Goal: Transaction & Acquisition: Purchase product/service

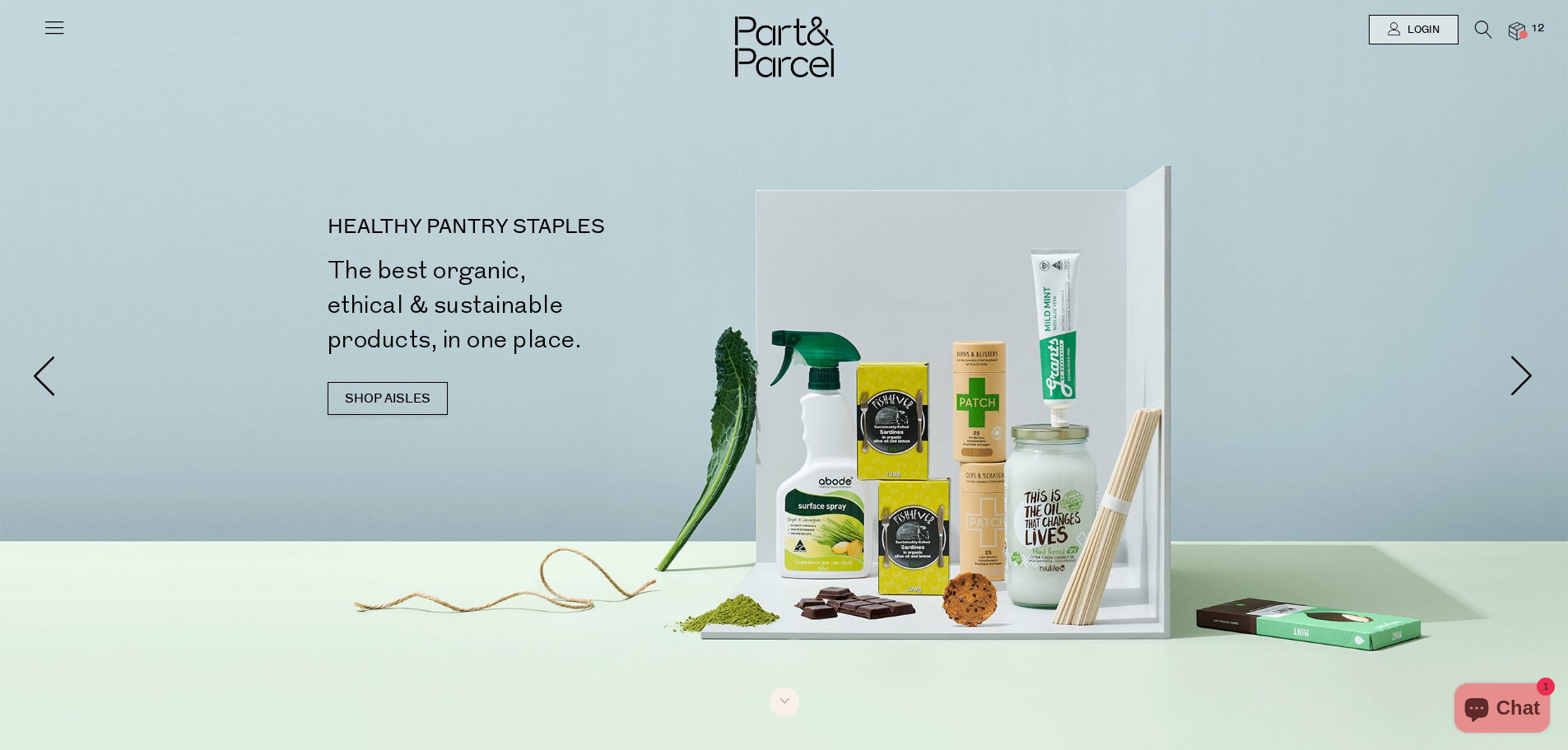
click at [1478, 24] on icon at bounding box center [1484, 30] width 18 height 18
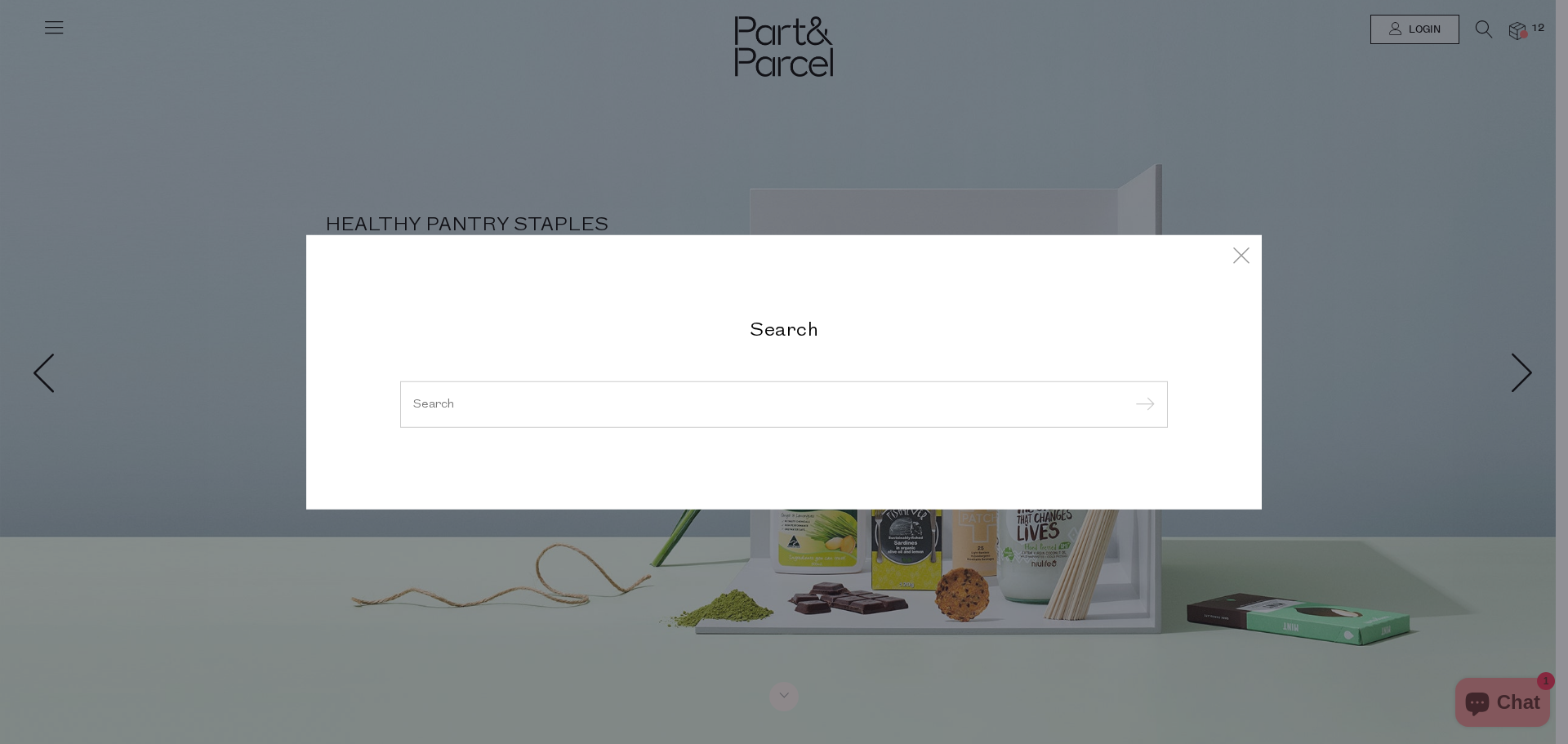
click at [563, 405] on input "search" at bounding box center [784, 403] width 742 height 13
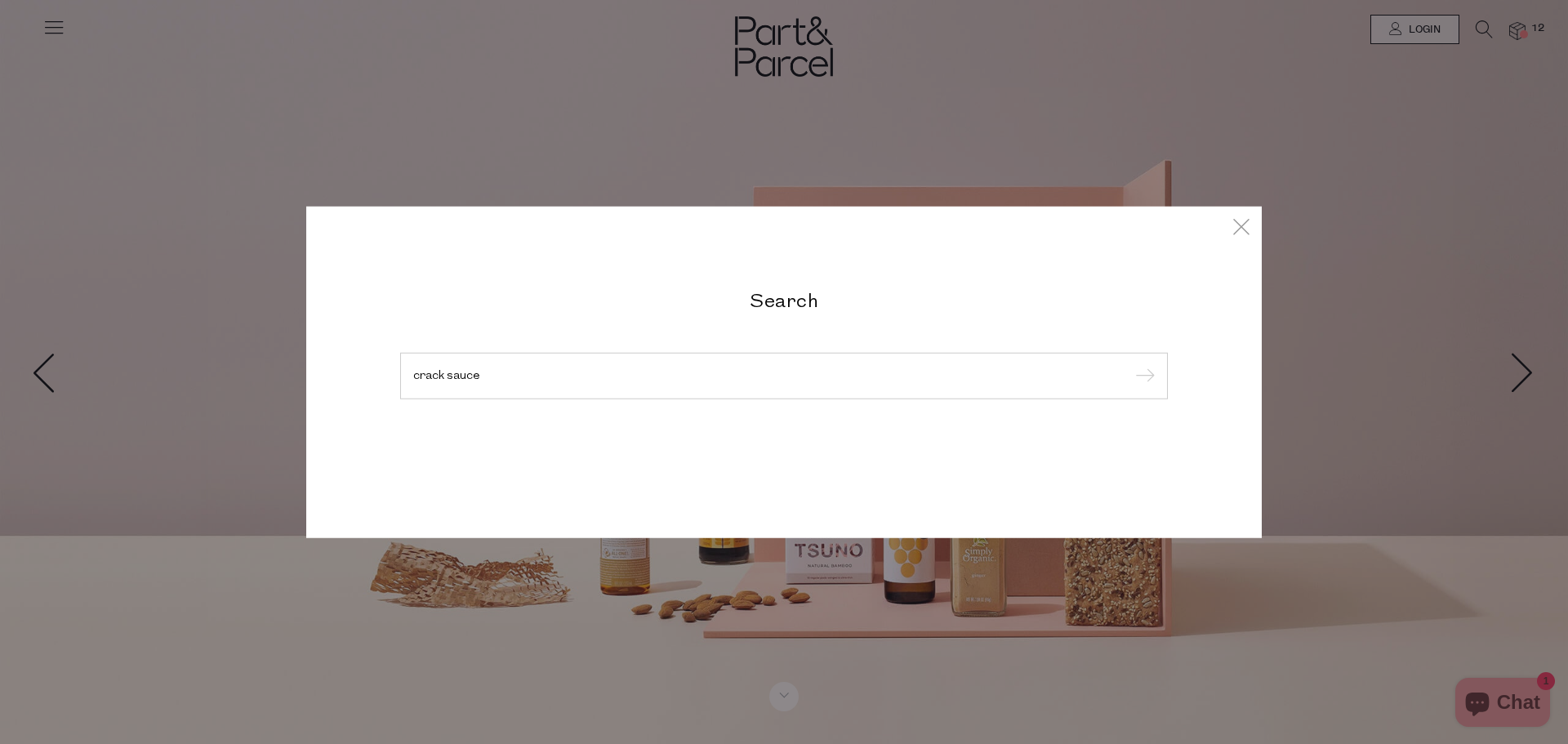
type input "crack sauce"
click at [1130, 364] on input "submit" at bounding box center [1142, 376] width 24 height 24
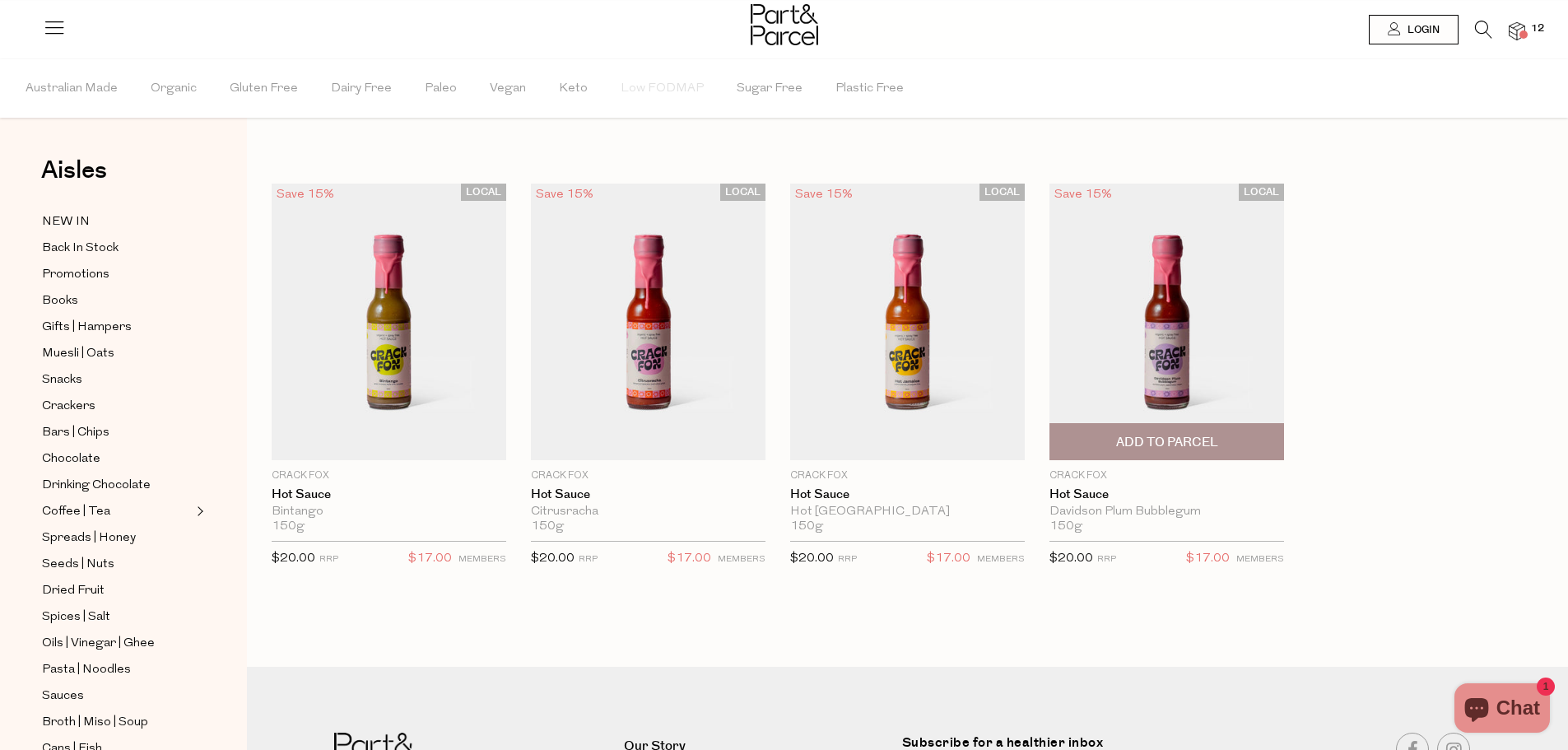
click at [1058, 338] on img at bounding box center [1167, 322] width 235 height 276
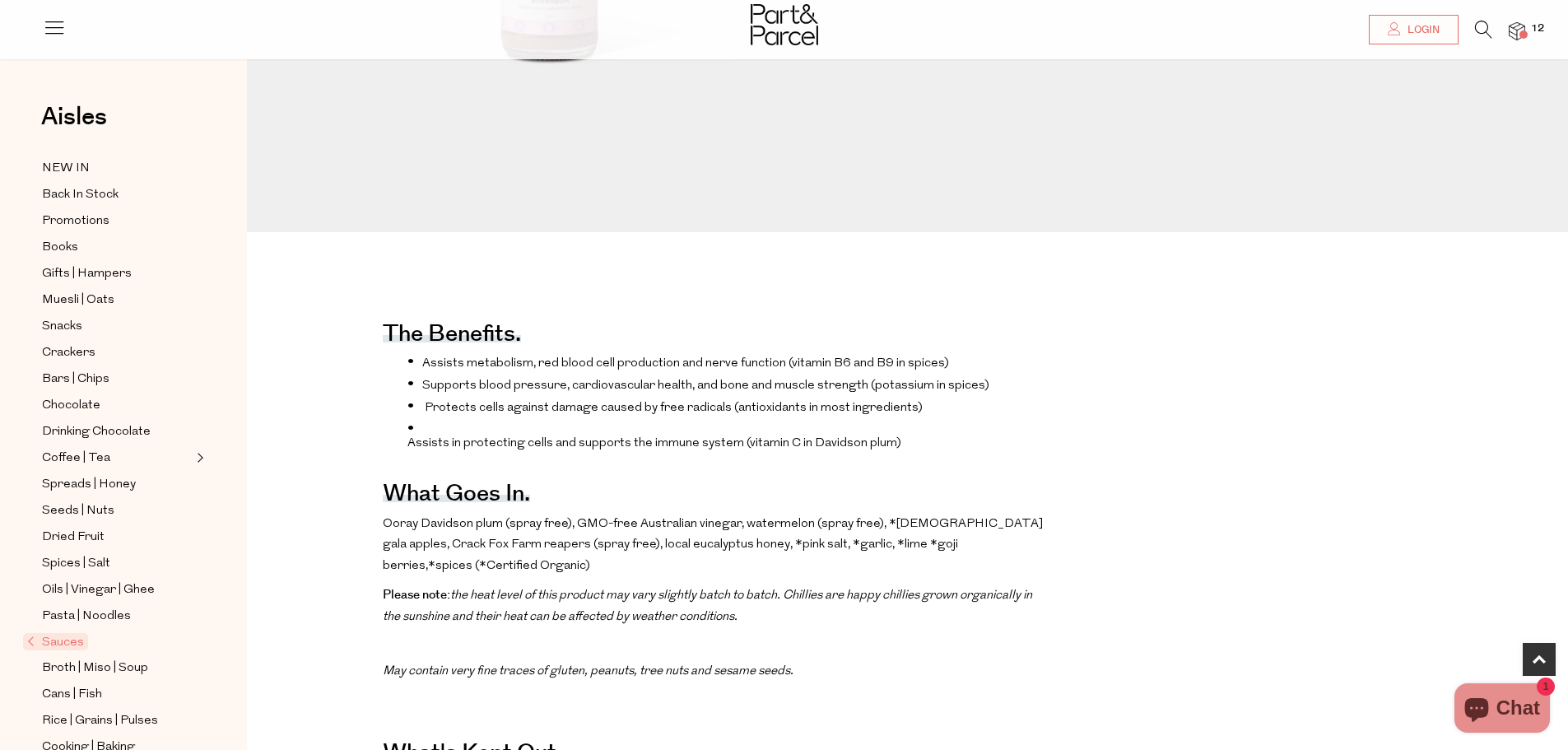
scroll to position [658, 0]
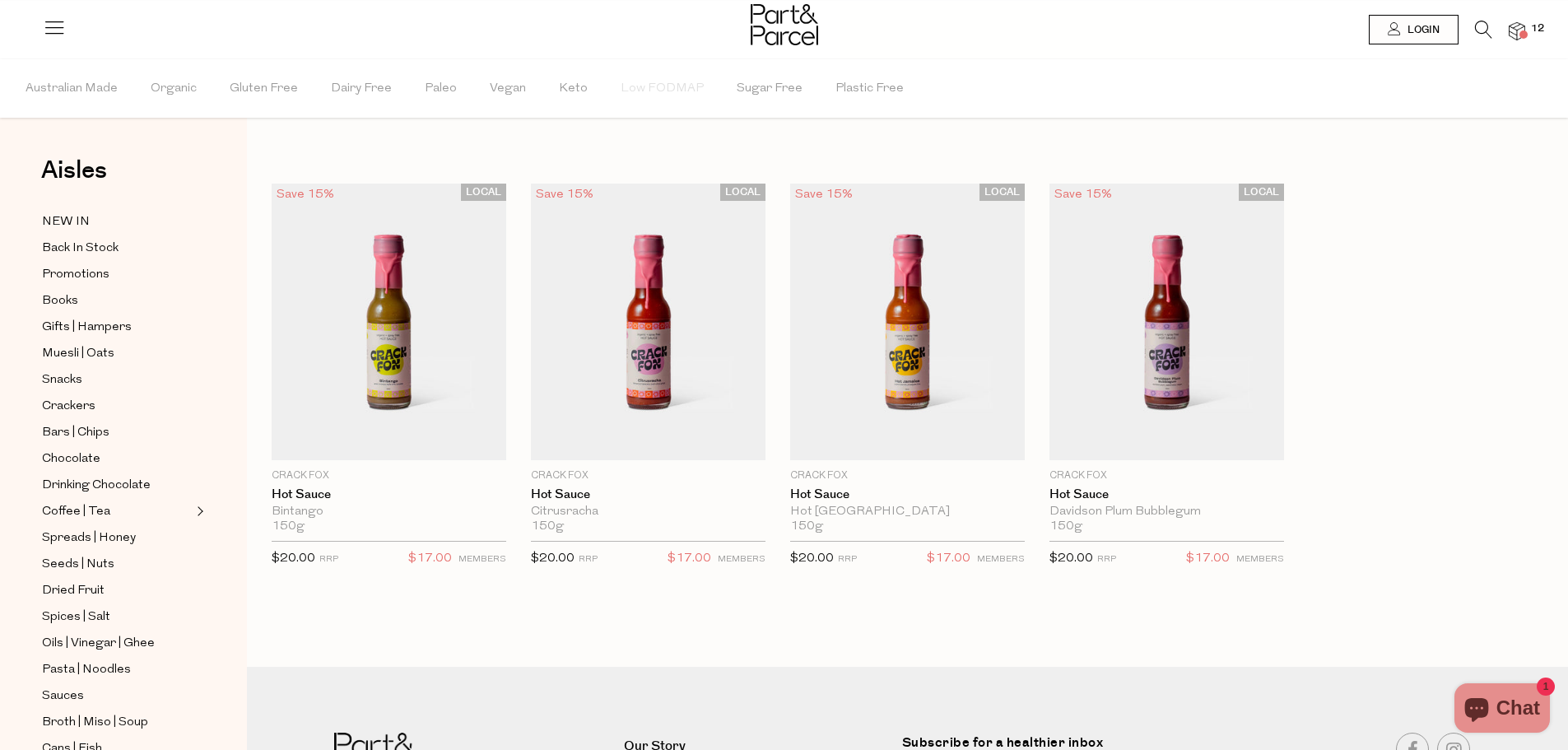
click at [1524, 37] on span at bounding box center [1524, 35] width 8 height 8
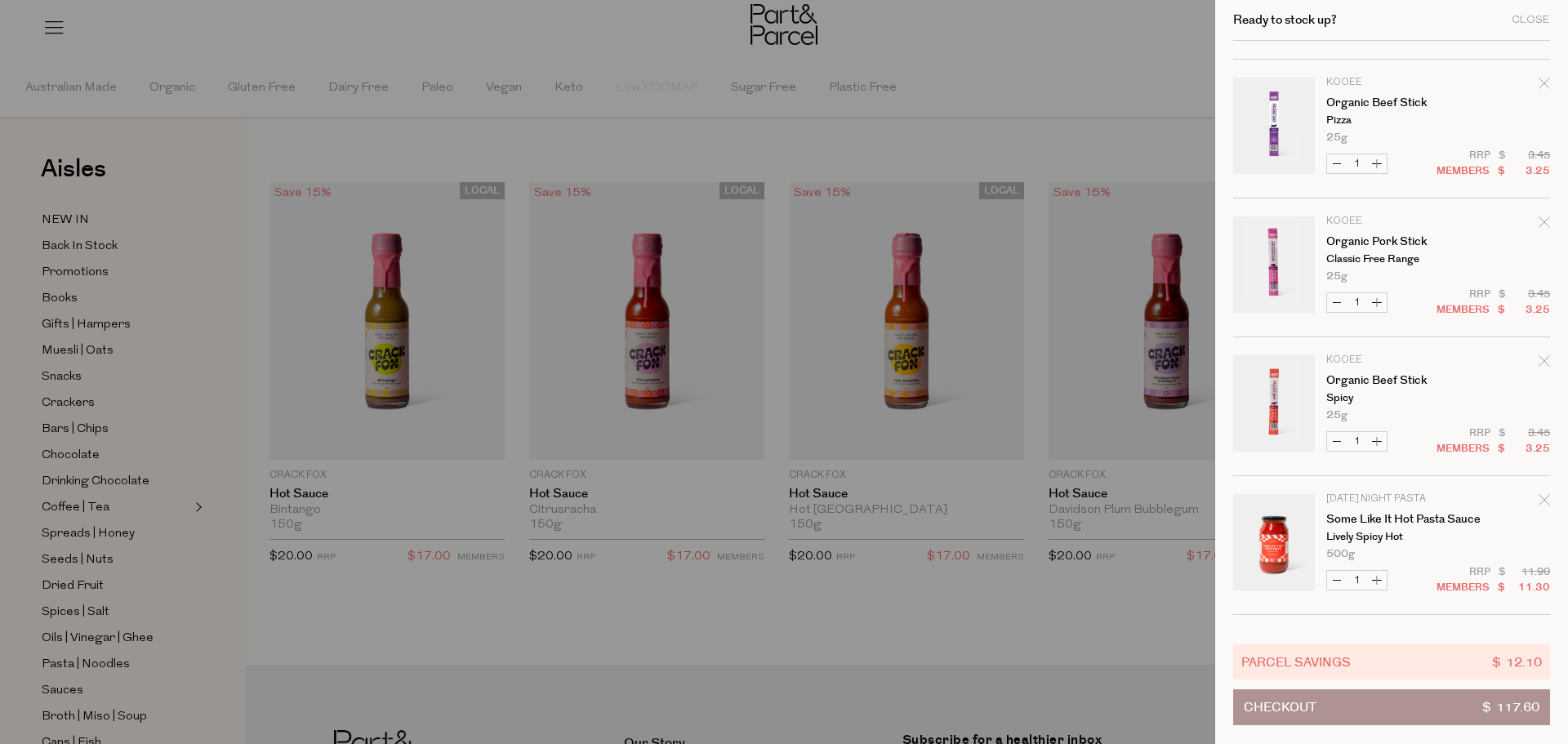
scroll to position [572, 0]
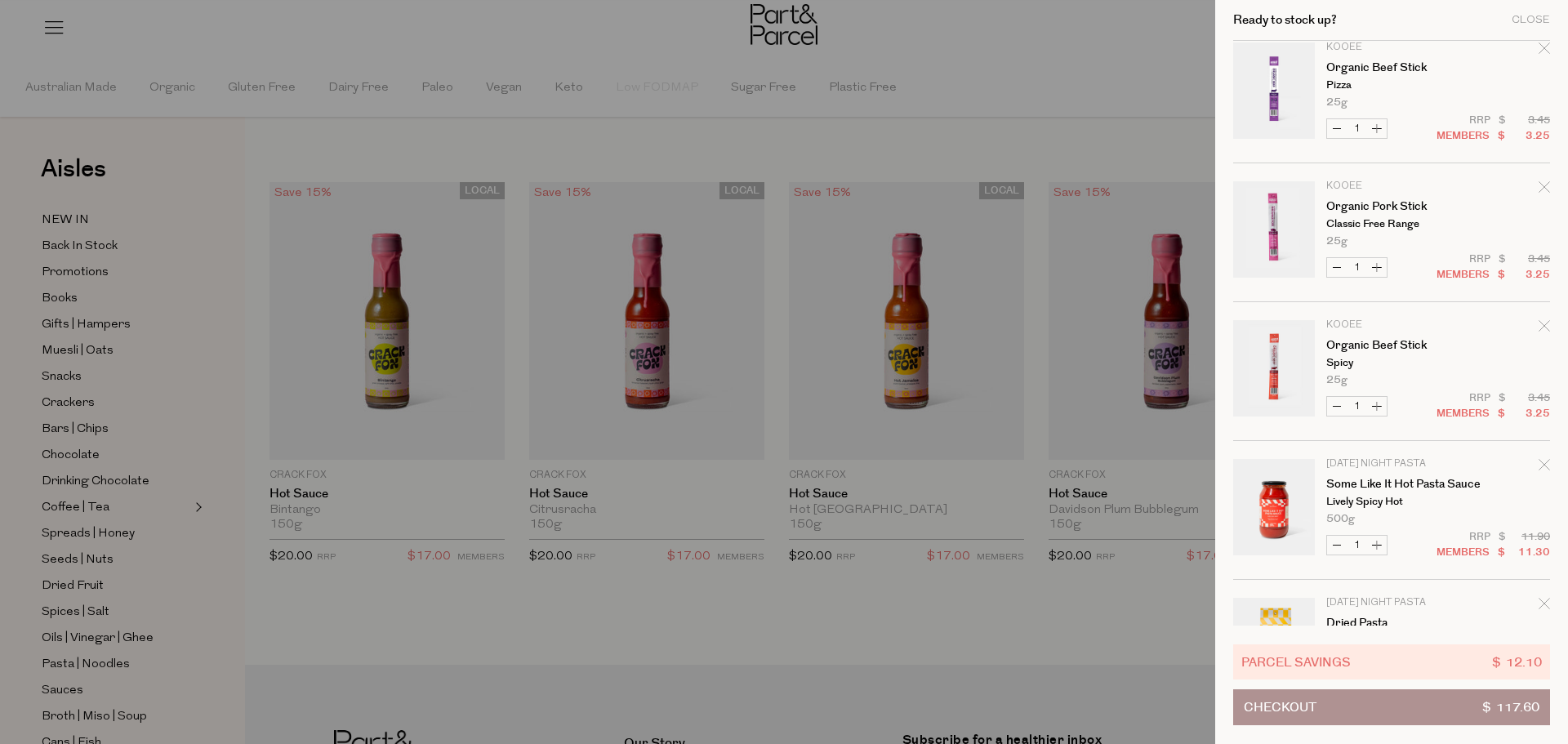
click at [1375, 406] on button "Increase Organic Beef Stick" at bounding box center [1377, 405] width 20 height 19
type input "2"
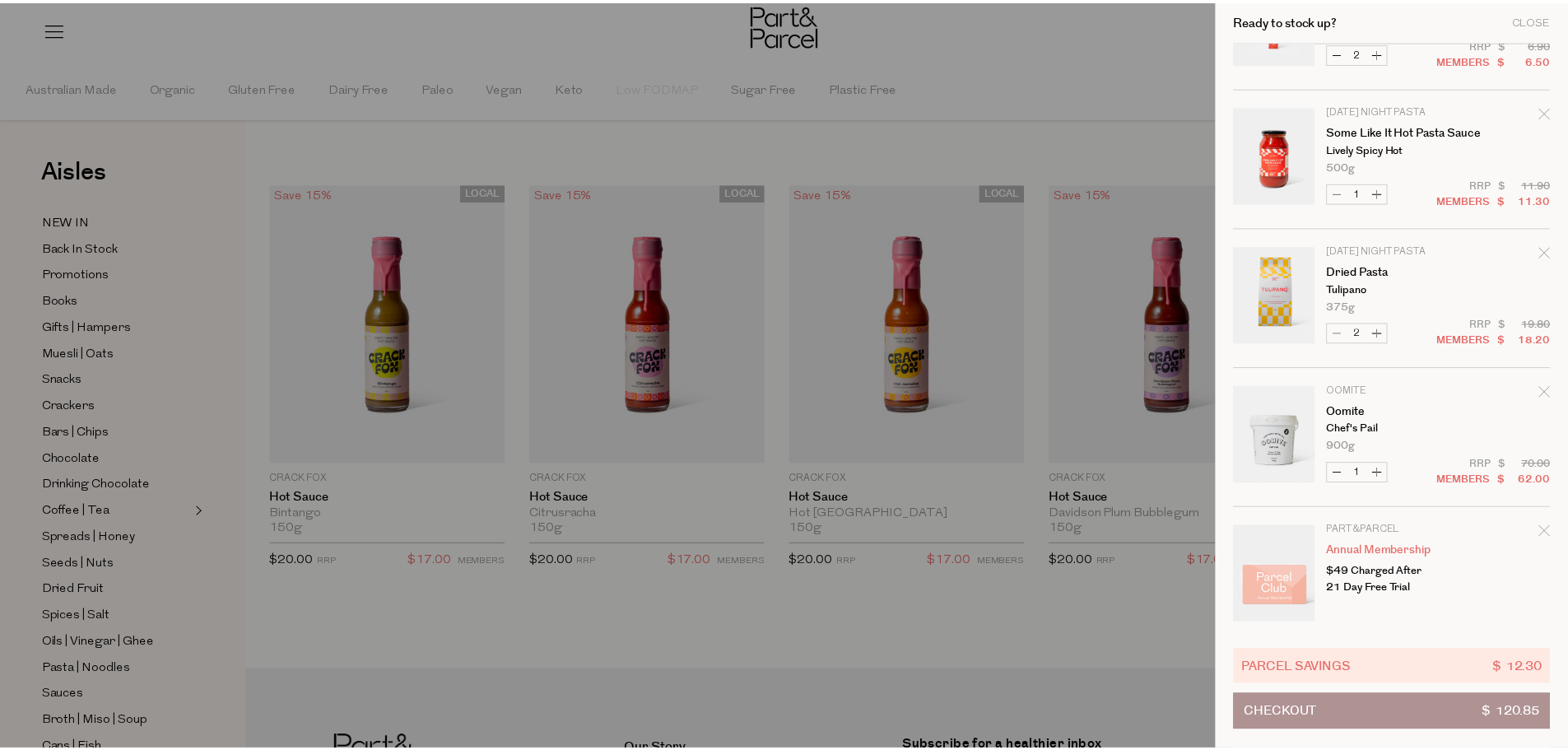
scroll to position [944, 0]
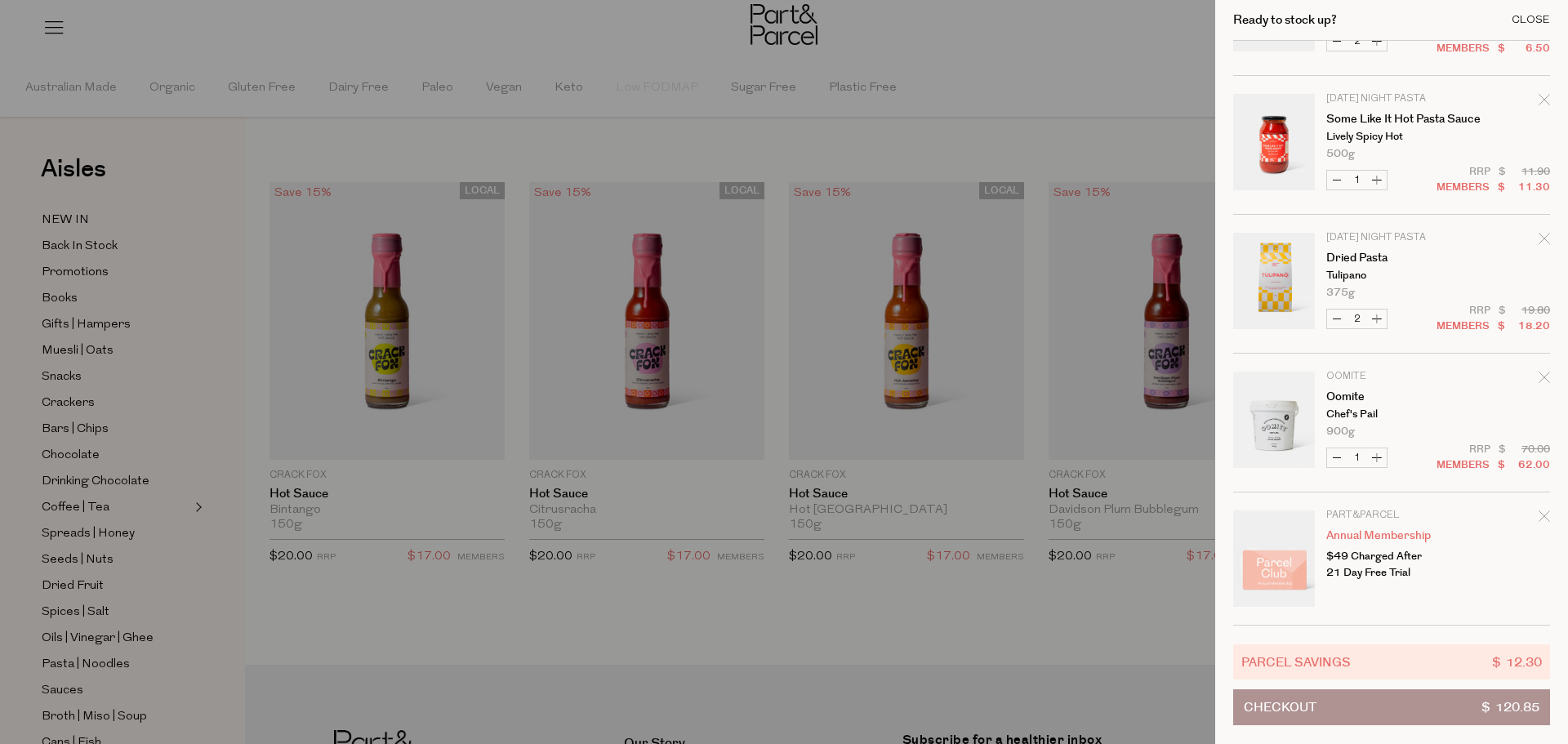
click at [1524, 16] on div "Close" at bounding box center [1530, 20] width 38 height 11
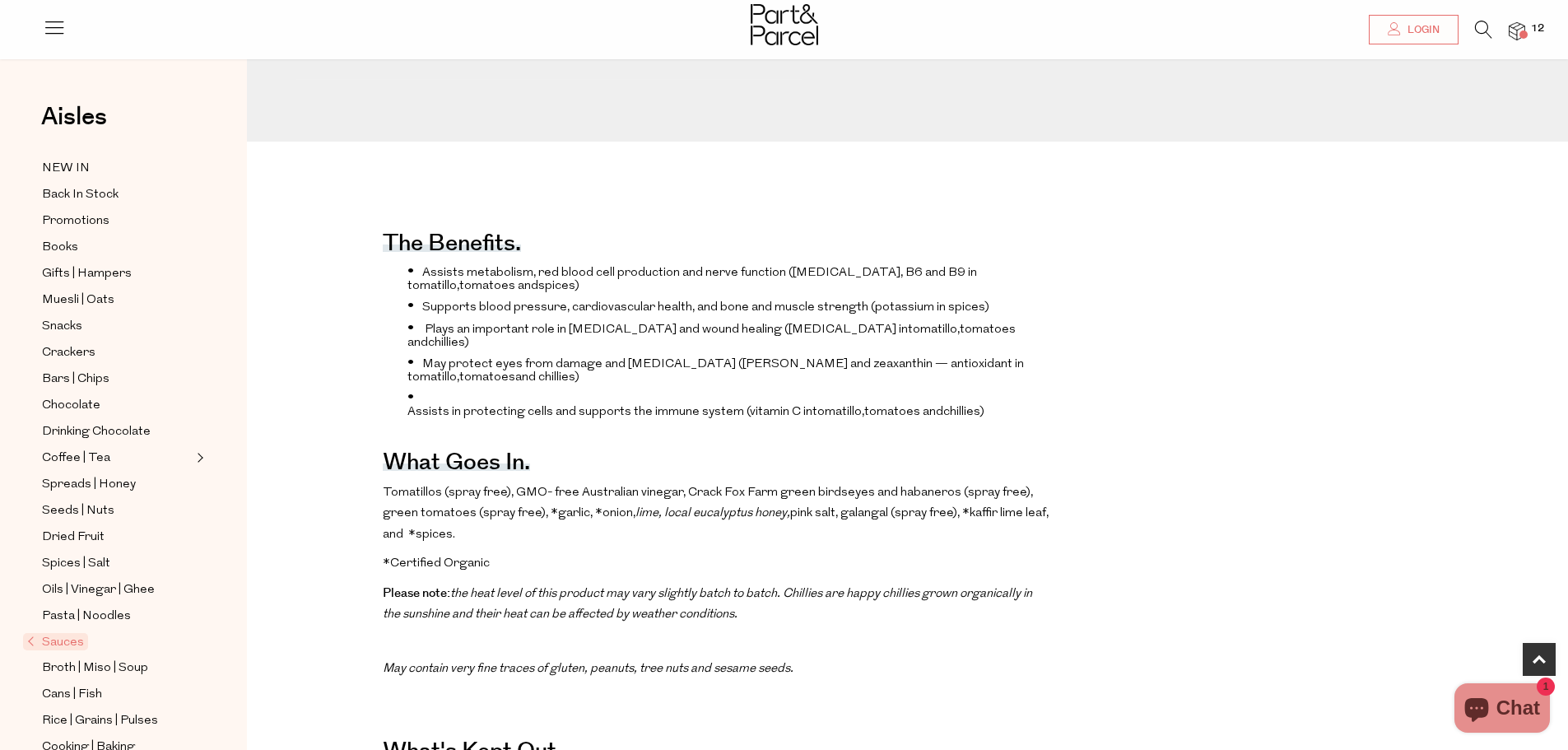
scroll to position [741, 0]
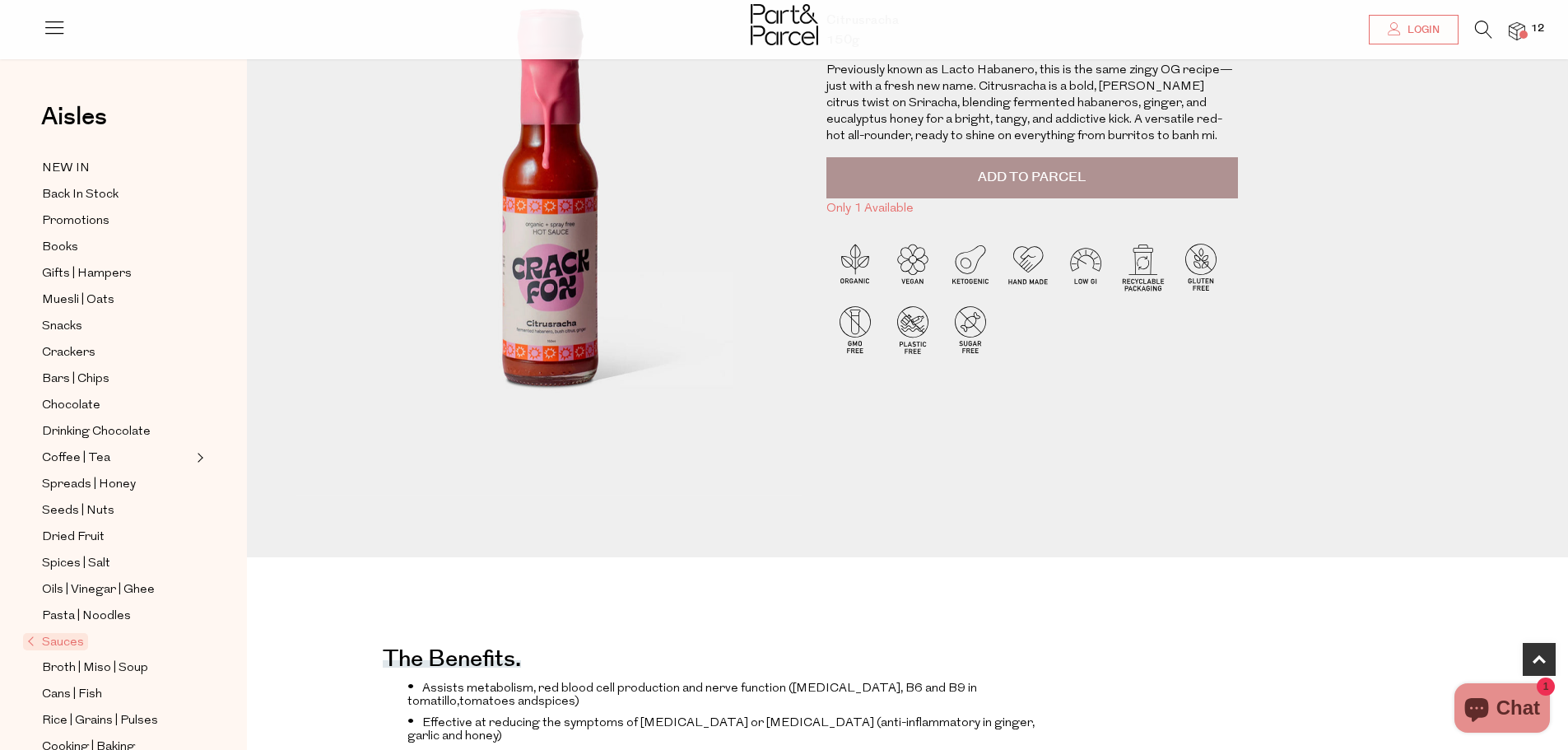
scroll to position [165, 0]
